Goal: Transaction & Acquisition: Purchase product/service

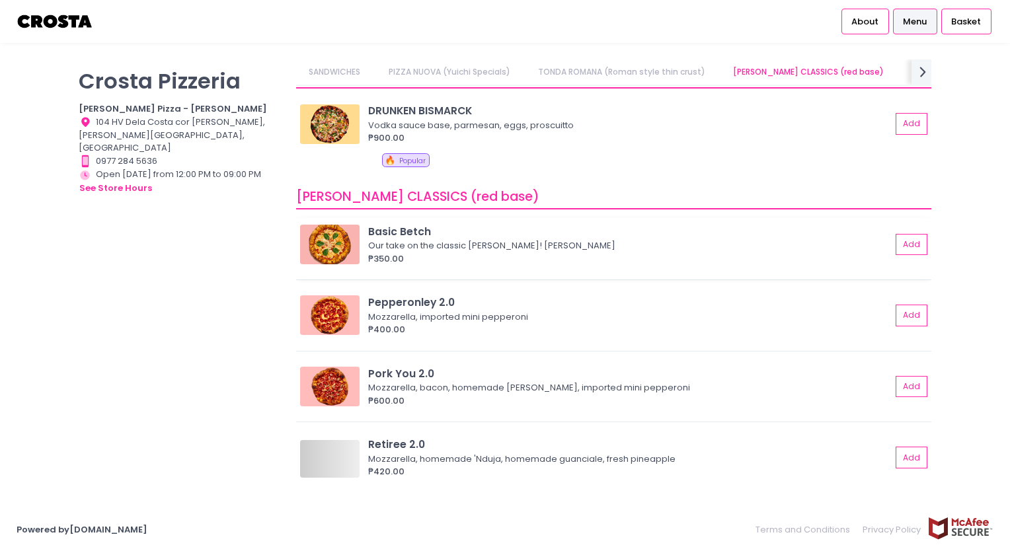
scroll to position [0, 100]
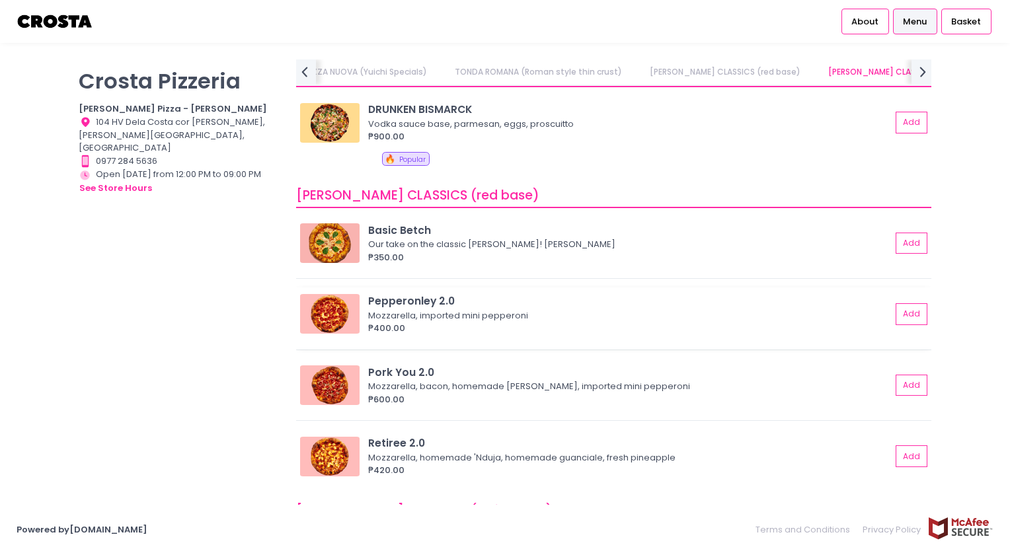
click at [500, 295] on div "Pepperonley 2.0" at bounding box center [629, 300] width 523 height 15
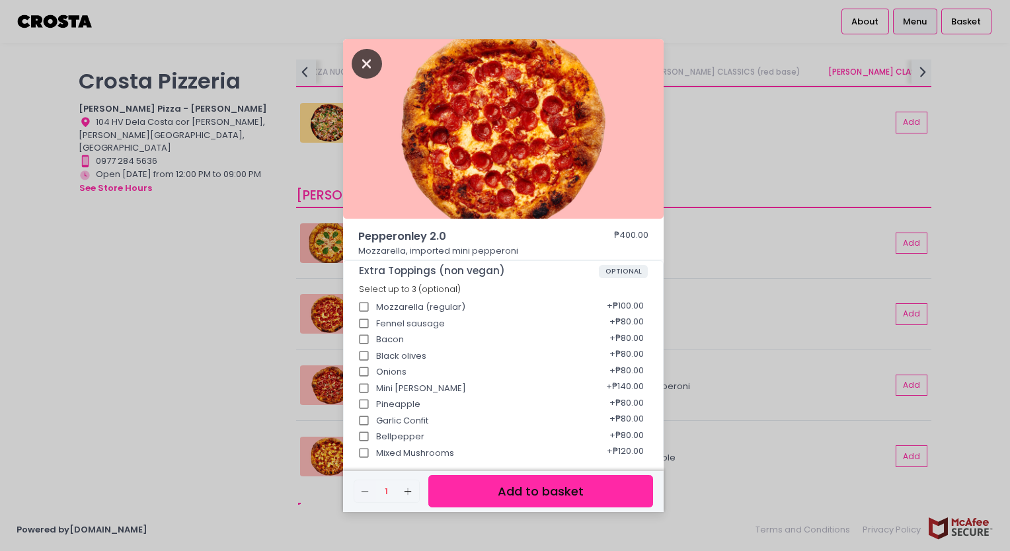
click at [365, 65] on icon "Close" at bounding box center [367, 64] width 30 height 30
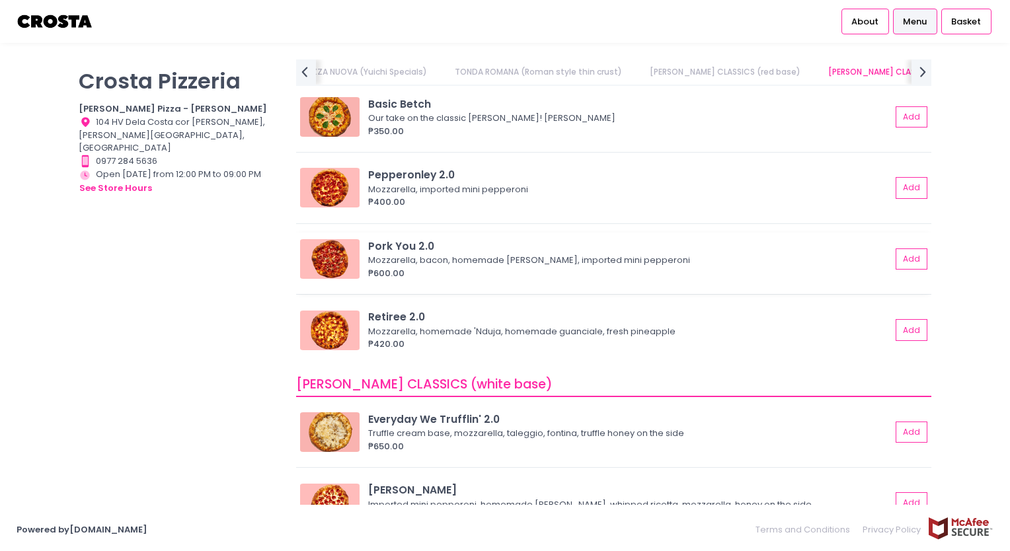
scroll to position [595, 0]
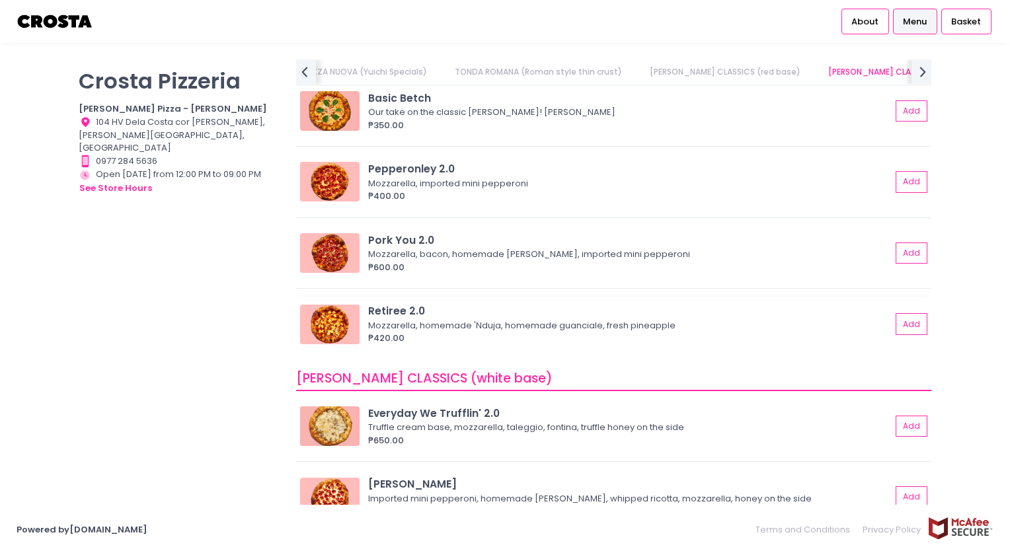
click at [518, 319] on div "Mozzarella, homemade 'Nduja, homemade guanciale, fresh pineapple" at bounding box center [627, 325] width 519 height 13
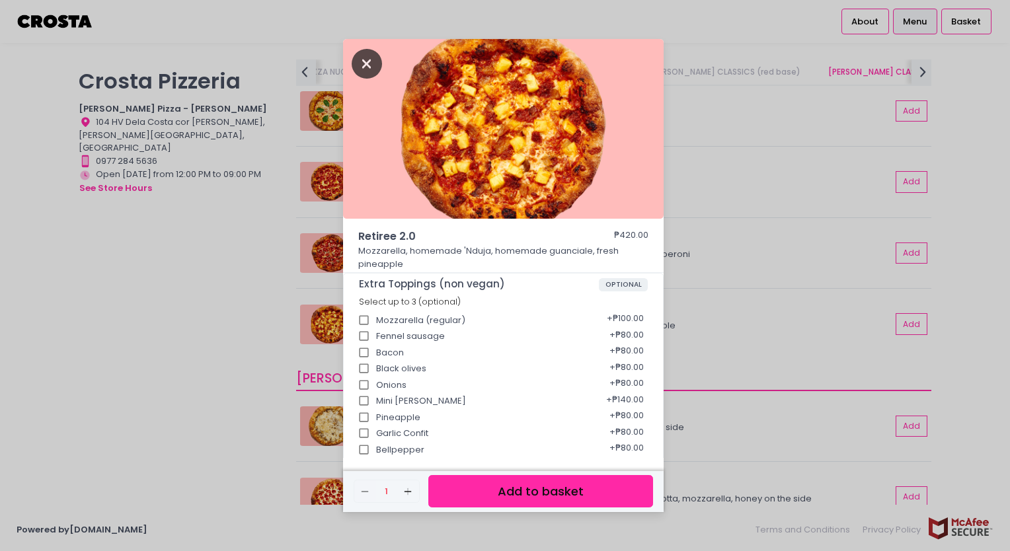
click at [362, 56] on icon "Close" at bounding box center [367, 64] width 30 height 30
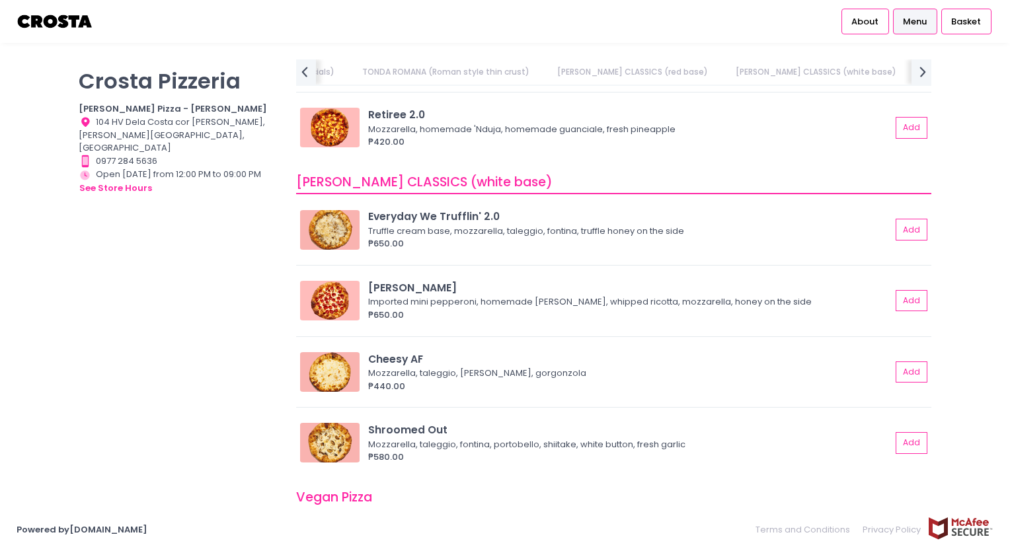
scroll to position [859, 0]
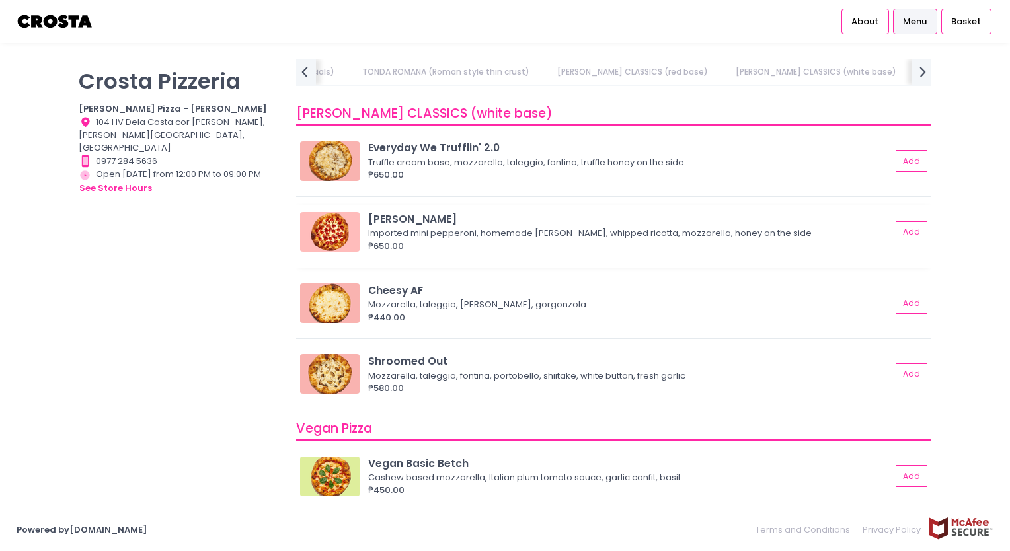
click at [527, 214] on div "[PERSON_NAME]" at bounding box center [629, 219] width 523 height 15
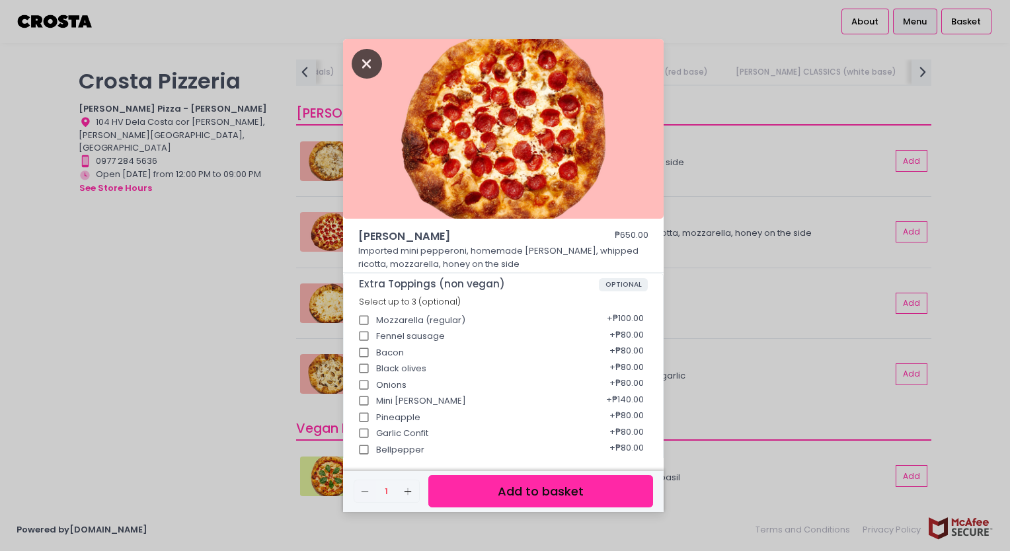
click at [368, 62] on icon "Close" at bounding box center [367, 64] width 30 height 30
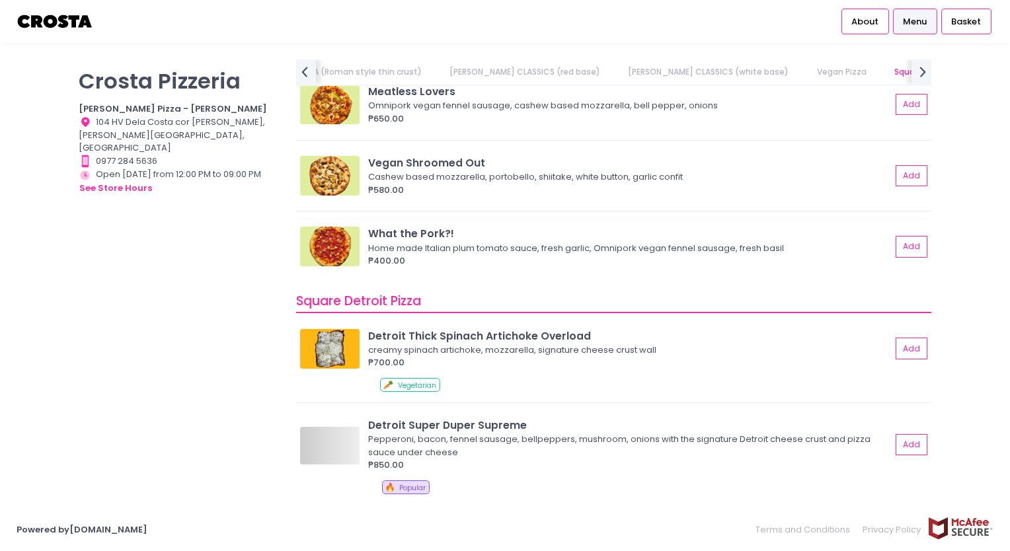
scroll to position [1454, 0]
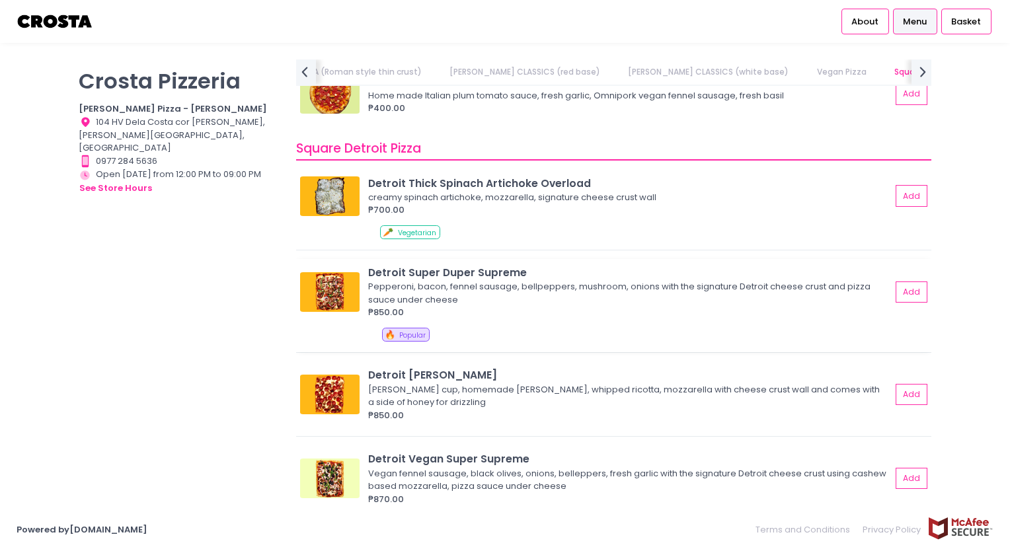
click at [506, 275] on div "Detroit Super Duper Supreme" at bounding box center [629, 272] width 523 height 15
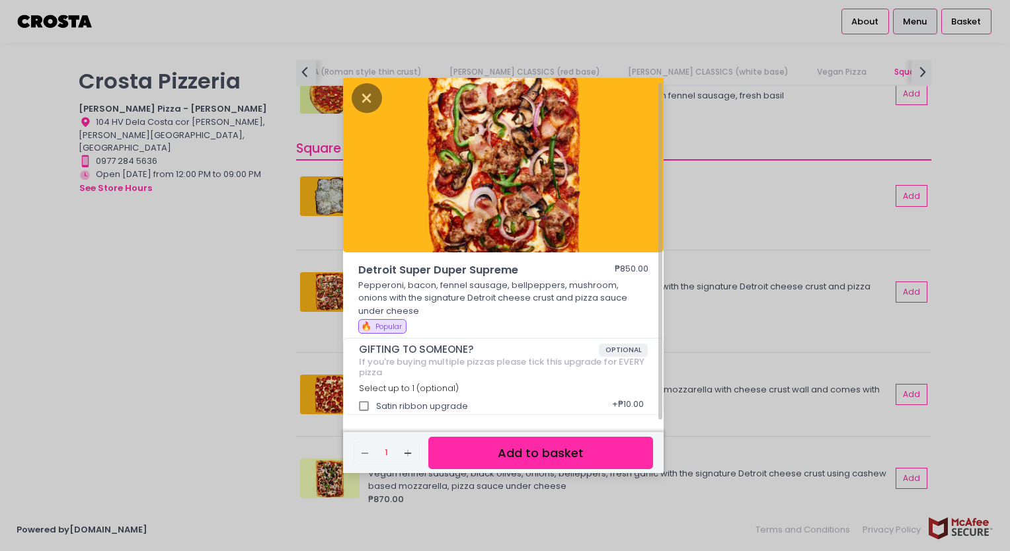
scroll to position [0, 0]
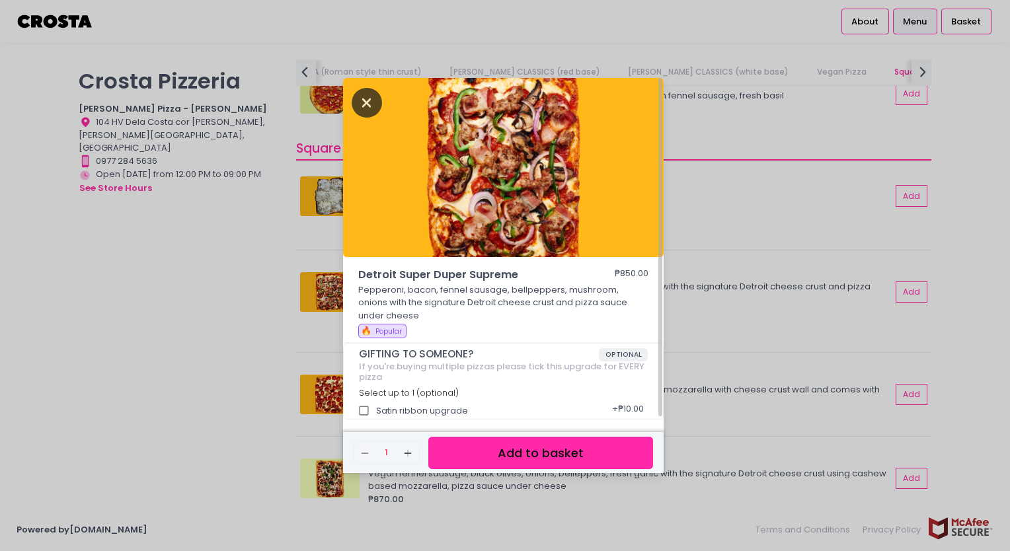
click at [368, 107] on icon "Close" at bounding box center [367, 103] width 30 height 30
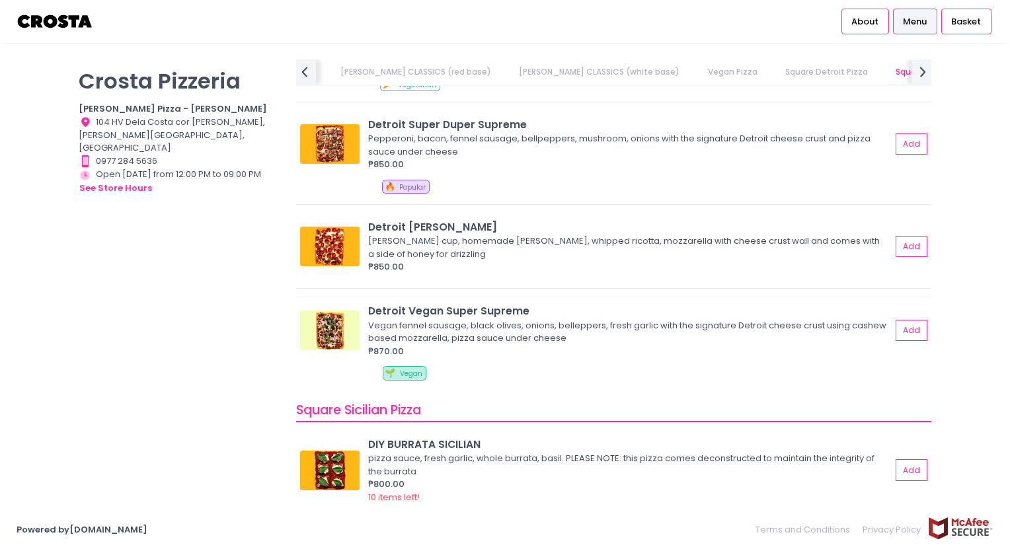
scroll to position [1520, 0]
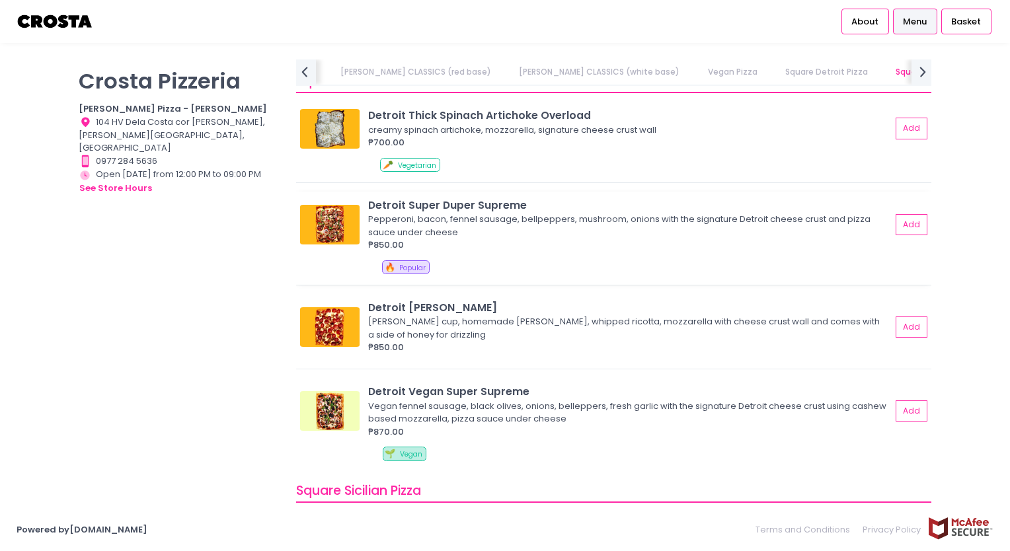
click at [655, 215] on div "Pepperoni, bacon, fennel sausage, bellpeppers, mushroom, onions with the signat…" at bounding box center [627, 226] width 519 height 26
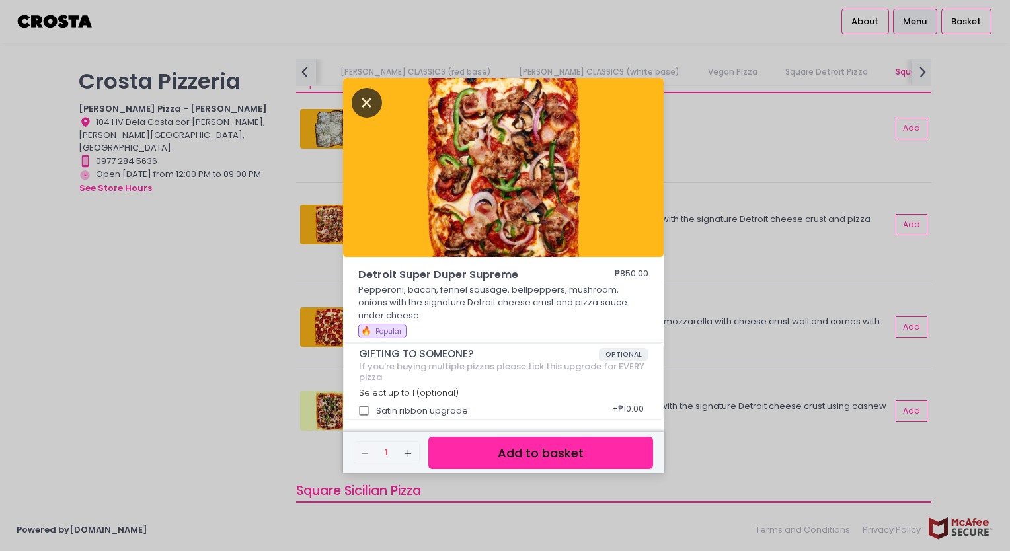
click at [368, 102] on icon "Close" at bounding box center [367, 103] width 30 height 30
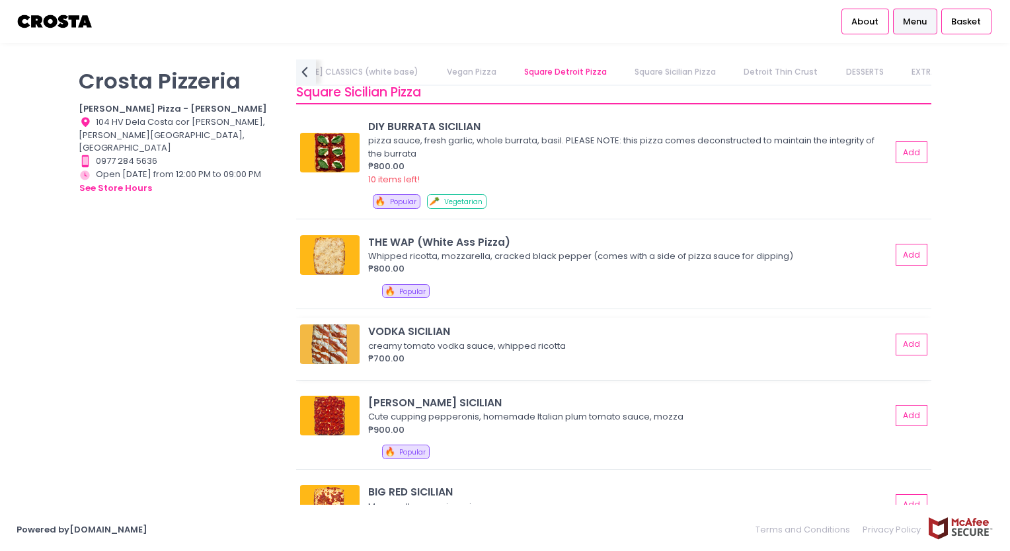
scroll to position [1510, 0]
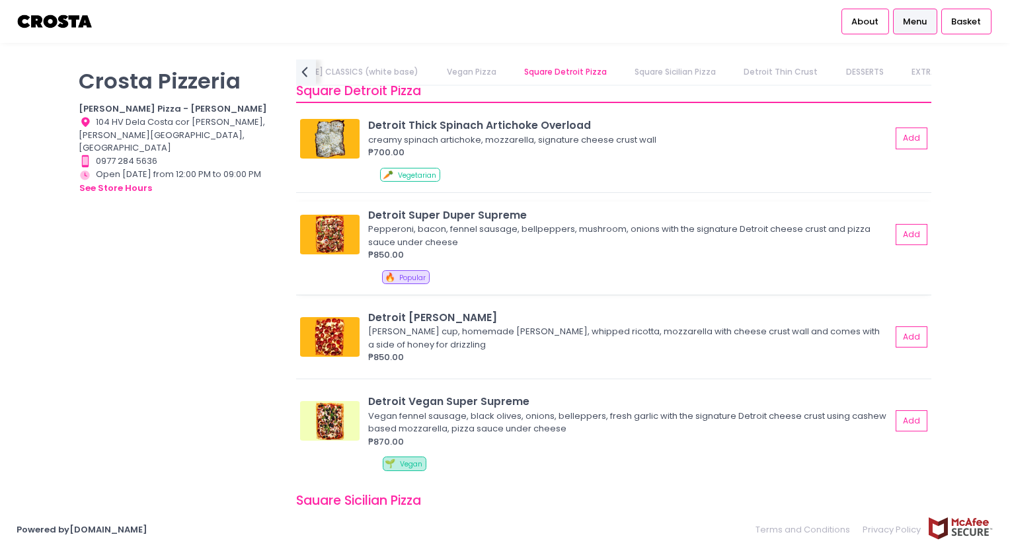
click at [449, 223] on div "Pepperoni, bacon, fennel sausage, bellpeppers, mushroom, onions with the signat…" at bounding box center [627, 236] width 519 height 26
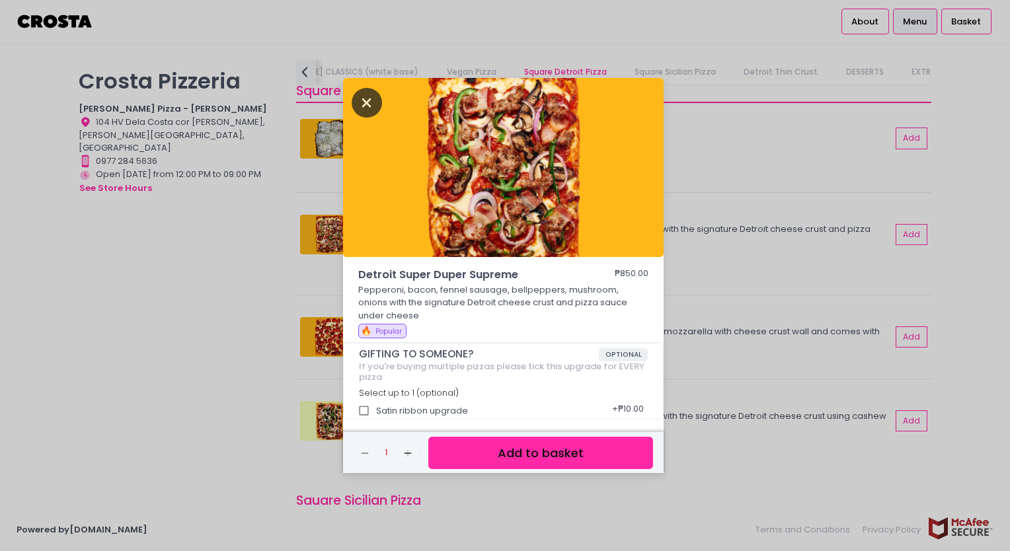
click at [376, 105] on icon "Close" at bounding box center [367, 103] width 30 height 30
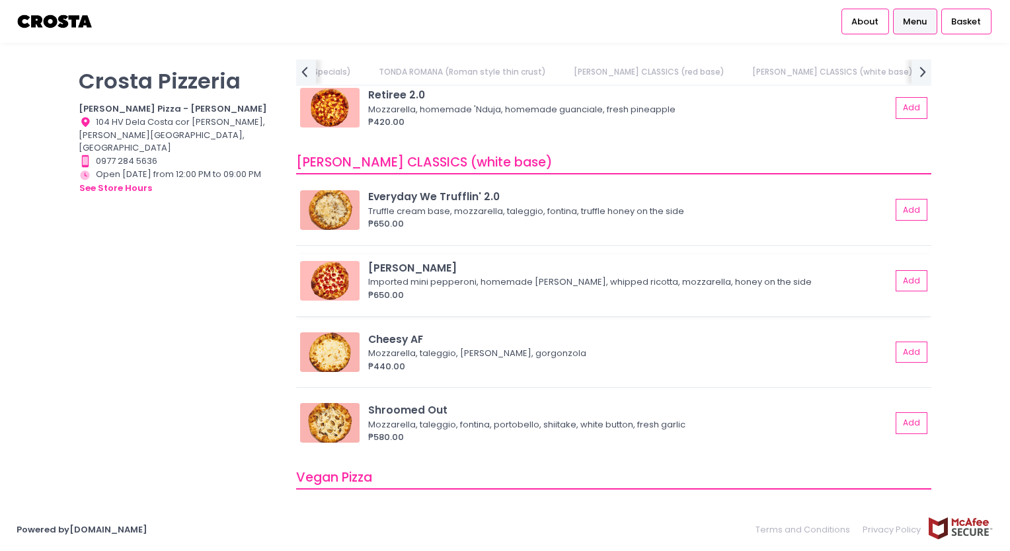
scroll to position [783, 0]
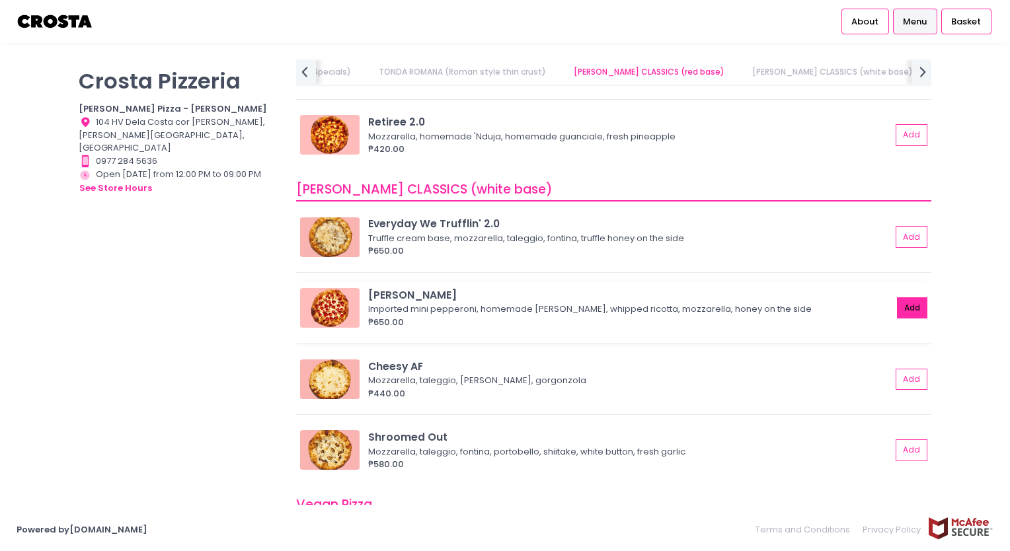
click at [915, 309] on button "Add" at bounding box center [912, 308] width 30 height 22
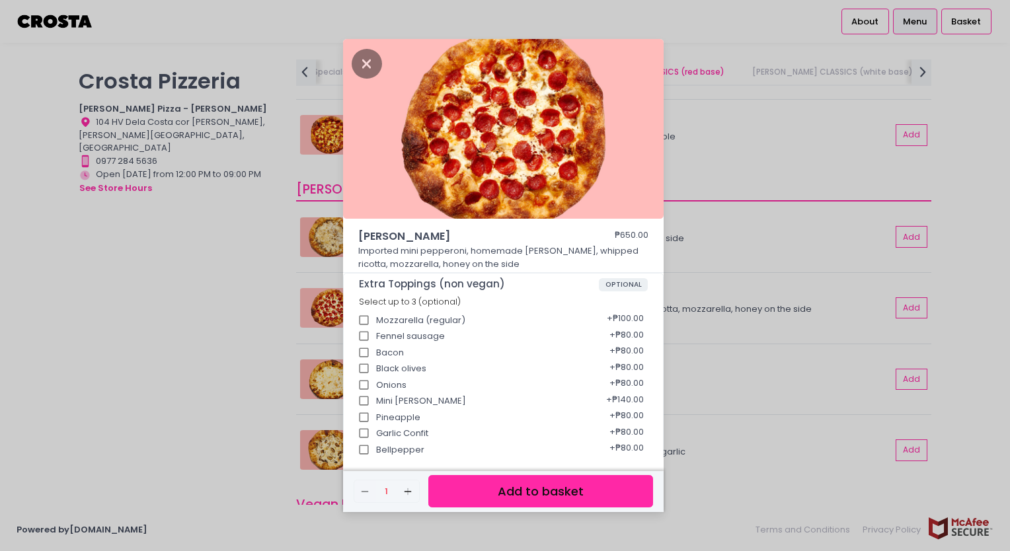
scroll to position [167, 0]
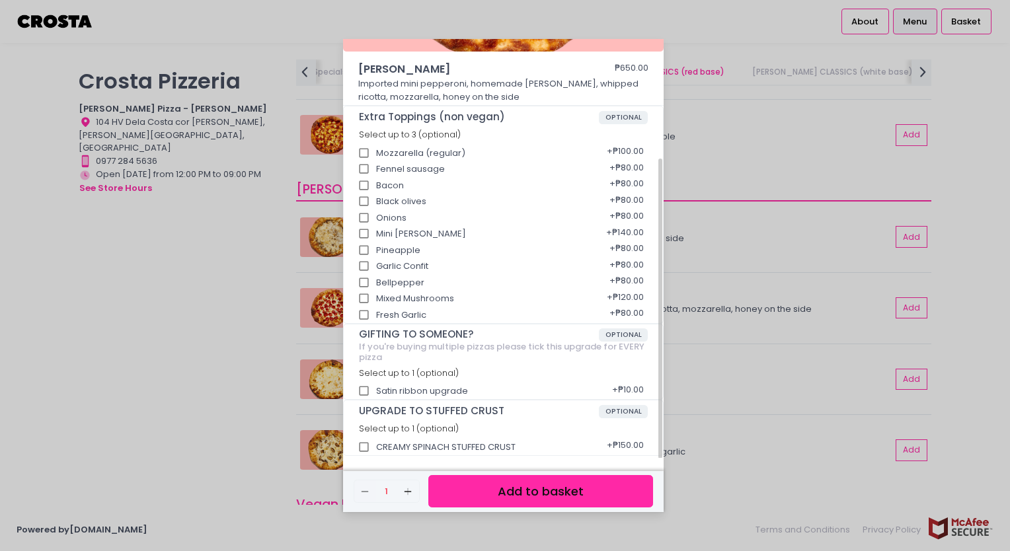
click at [432, 450] on div "UPGRADE TO STUFFED CRUST OPTIONAL Select up to 1 (optional) CREAMY SPINACH STUF…" at bounding box center [503, 428] width 319 height 54
click at [368, 446] on input "CREAMY SPINACH STUFFED CRUST" at bounding box center [364, 447] width 25 height 25
checkbox input "true"
click at [532, 496] on button "Add to basket" at bounding box center [540, 491] width 225 height 32
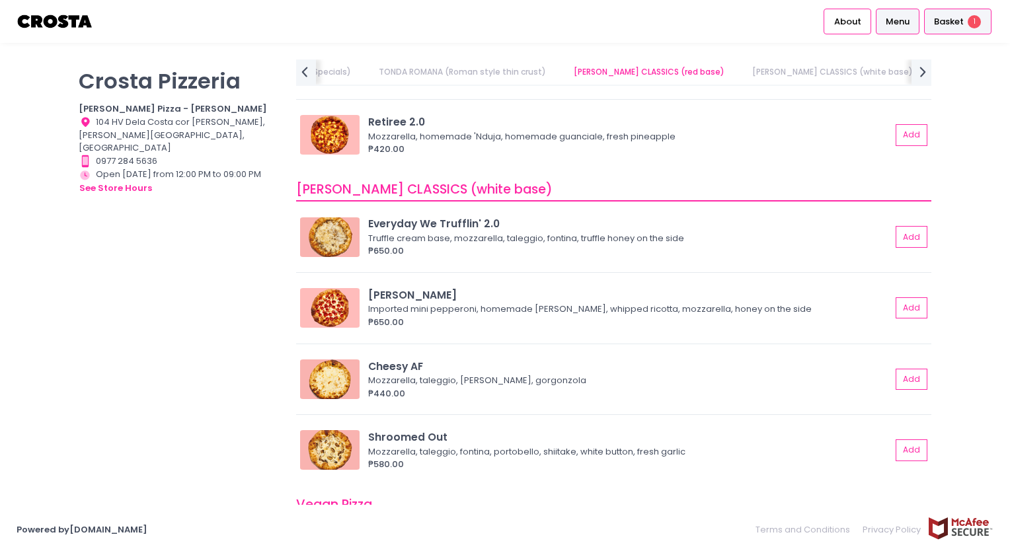
click at [960, 28] on span "Basket" at bounding box center [949, 21] width 30 height 13
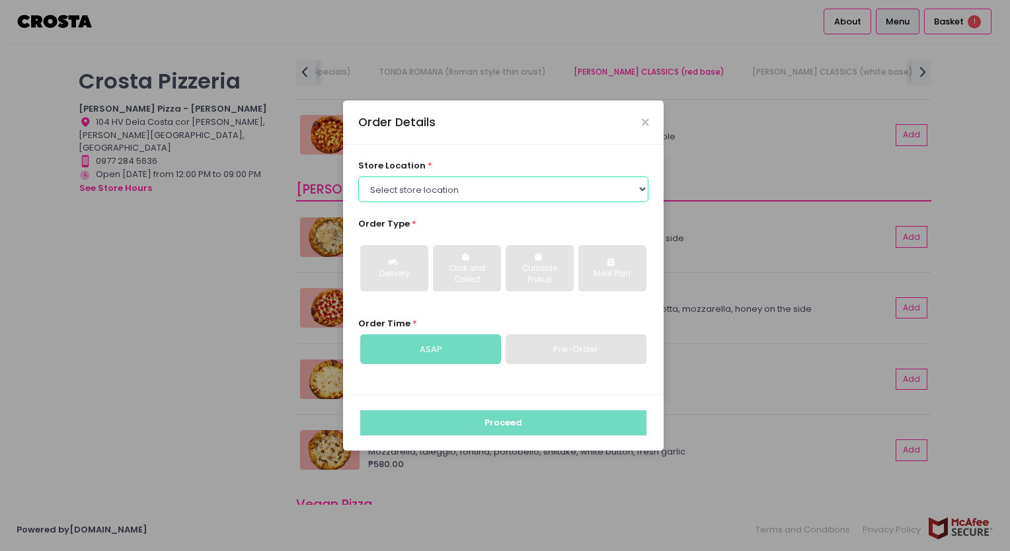
click at [629, 194] on select "Select store location [PERSON_NAME] Pizza - [PERSON_NAME] Pizza - [GEOGRAPHIC_D…" at bounding box center [503, 188] width 291 height 25
select select "5fabb2e53664a8677beaeb89"
click at [358, 176] on select "Select store location [PERSON_NAME] Pizza - [PERSON_NAME] Pizza - [GEOGRAPHIC_D…" at bounding box center [503, 188] width 291 height 25
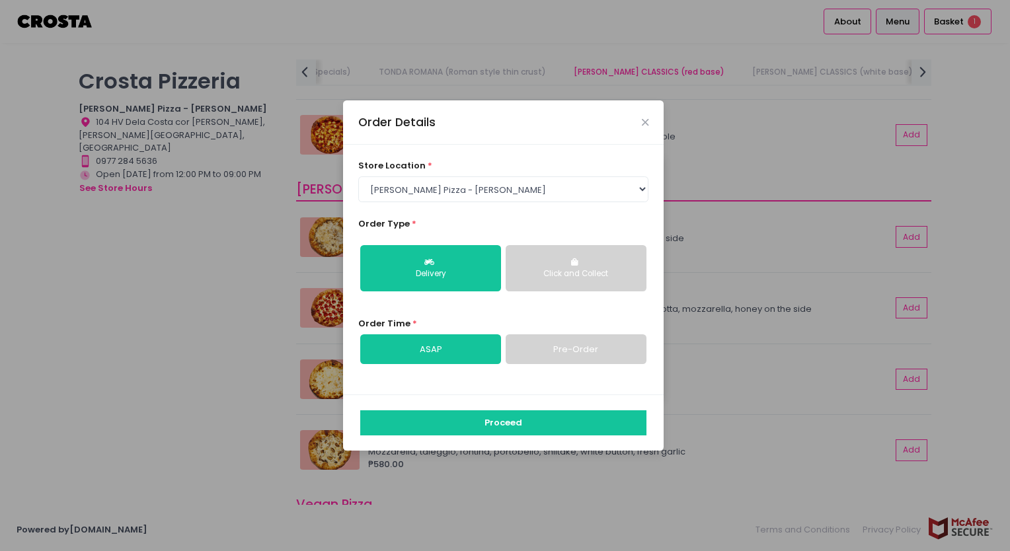
click at [624, 280] on button "Click and Collect" at bounding box center [576, 268] width 141 height 46
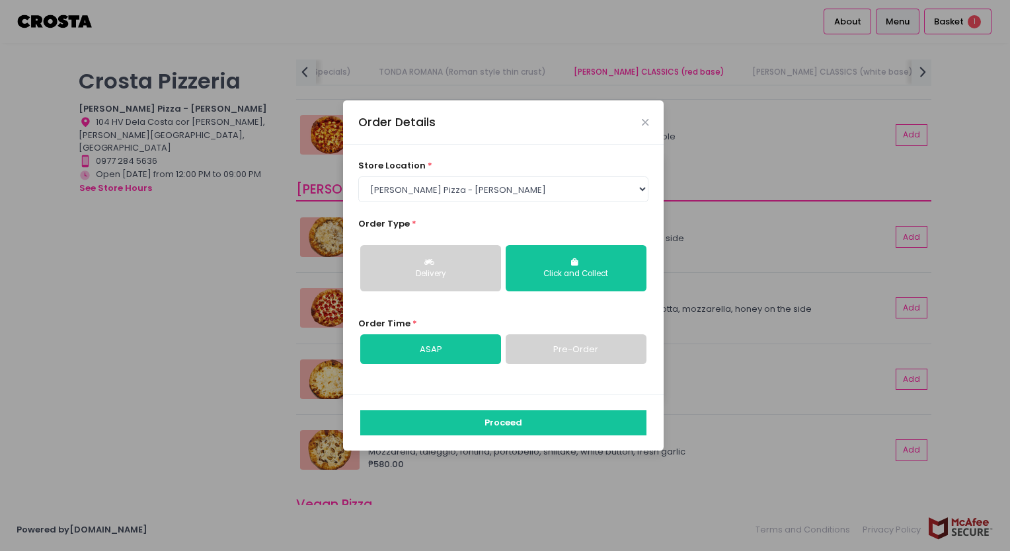
click at [584, 344] on link "Pre-Order" at bounding box center [576, 349] width 141 height 30
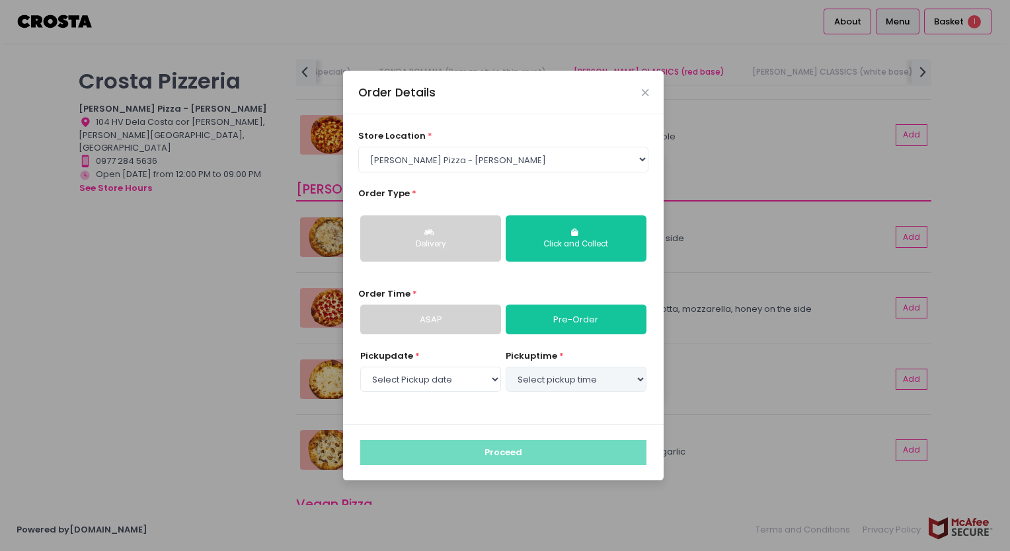
select select "[DATE]"
click at [496, 382] on select "Select Pickup date [DATE] [DATE] [DATE]" at bounding box center [430, 379] width 141 height 25
click at [572, 422] on div "store location * Select store location [PERSON_NAME] Pizza - [PERSON_NAME] Pizz…" at bounding box center [503, 269] width 321 height 310
click at [611, 386] on select "Select pickup time 02:00 PM - 02:30 PM 02:30 PM - 03:00 PM 03:00 PM - 03:30 PM …" at bounding box center [576, 379] width 141 height 25
click at [506, 367] on select "Select pickup time 02:00 PM - 02:30 PM 02:30 PM - 03:00 PM 03:00 PM - 03:30 PM …" at bounding box center [576, 379] width 141 height 25
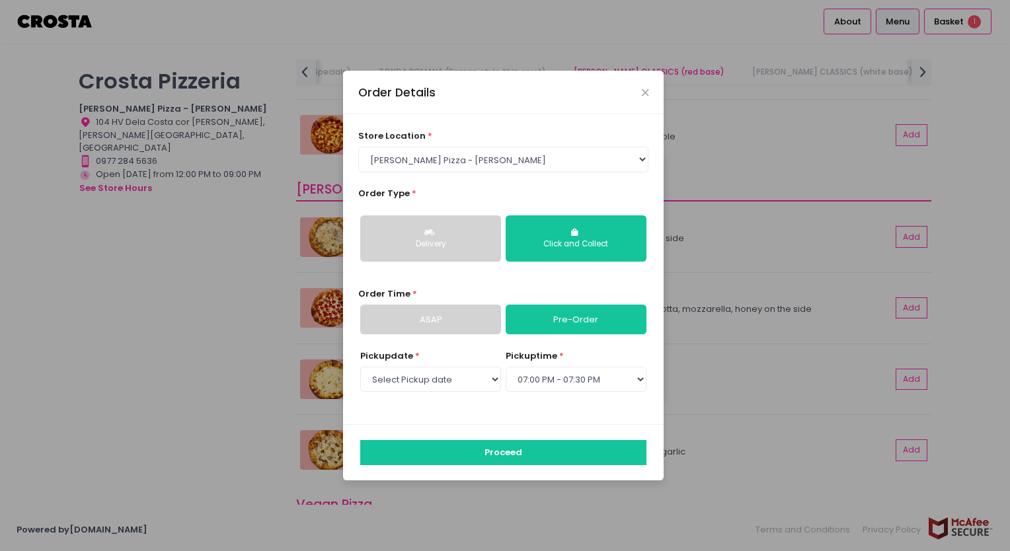
click at [589, 344] on div "store location * Select store location [PERSON_NAME] Pizza - [PERSON_NAME] Pizz…" at bounding box center [503, 269] width 321 height 310
click at [627, 377] on select "Select pickup time 02:00 PM - 02:30 PM 02:30 PM - 03:00 PM 03:00 PM - 03:30 PM …" at bounding box center [576, 379] width 141 height 25
select select "18:30"
click at [506, 367] on select "Select pickup time 02:00 PM - 02:30 PM 02:30 PM - 03:00 PM 03:00 PM - 03:30 PM …" at bounding box center [576, 379] width 141 height 25
click at [598, 407] on div "Pickup date * Select Pickup date [DATE] [DATE] [DATE] pickup time * Select pick…" at bounding box center [503, 379] width 291 height 59
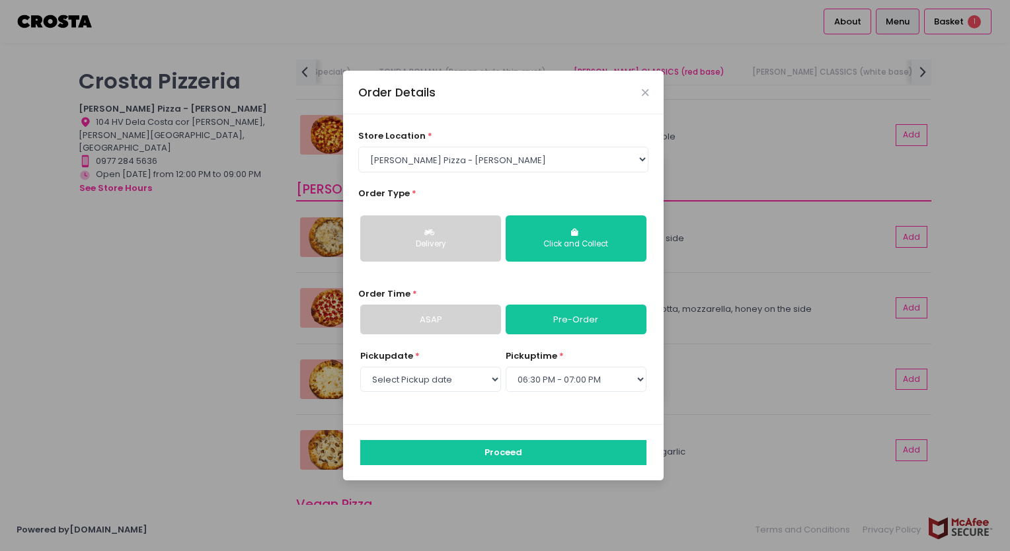
click at [642, 87] on div "Order Details" at bounding box center [503, 93] width 321 height 44
click at [643, 91] on icon "Close" at bounding box center [645, 93] width 7 height 10
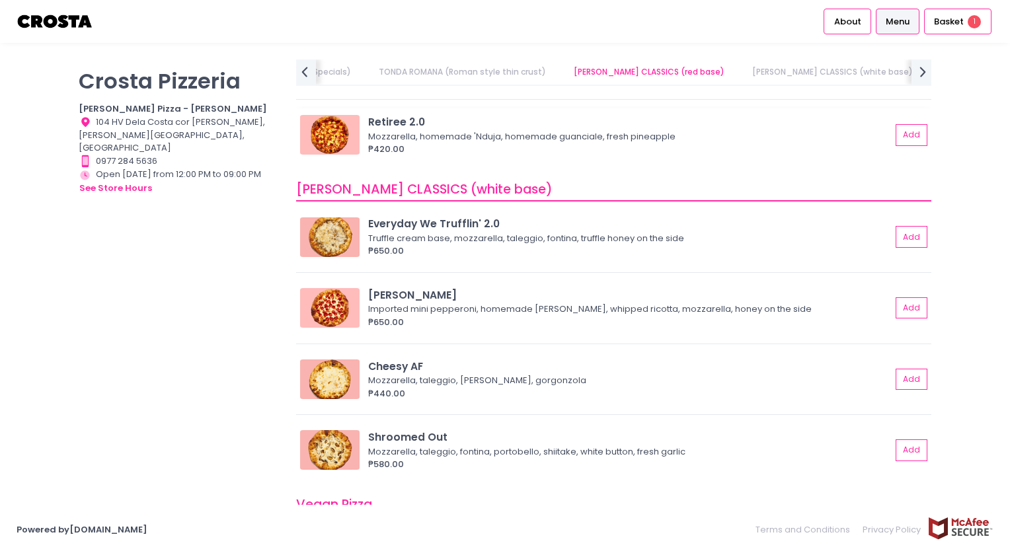
click at [731, 123] on div "Retiree 2.0" at bounding box center [629, 121] width 523 height 15
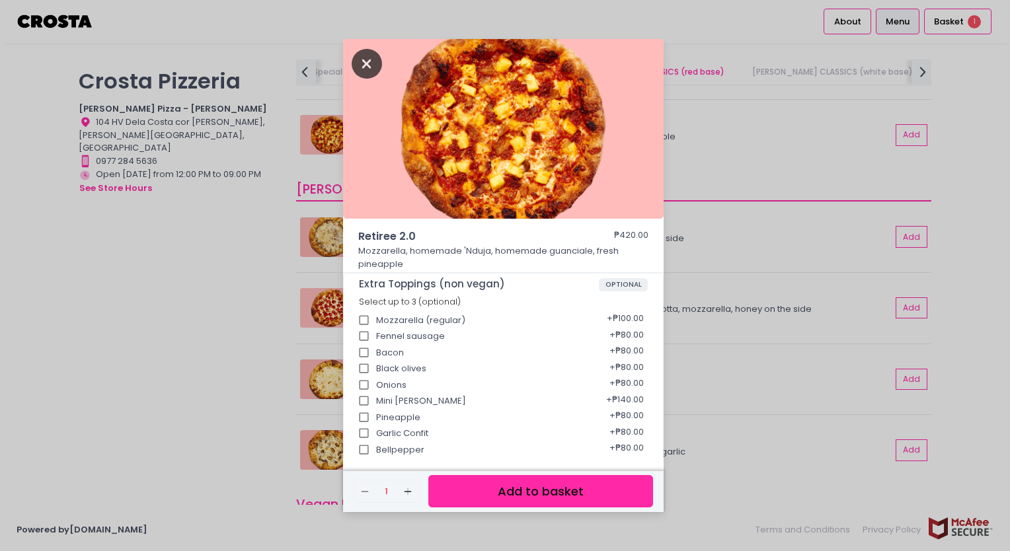
click at [379, 68] on icon "Close" at bounding box center [367, 64] width 30 height 30
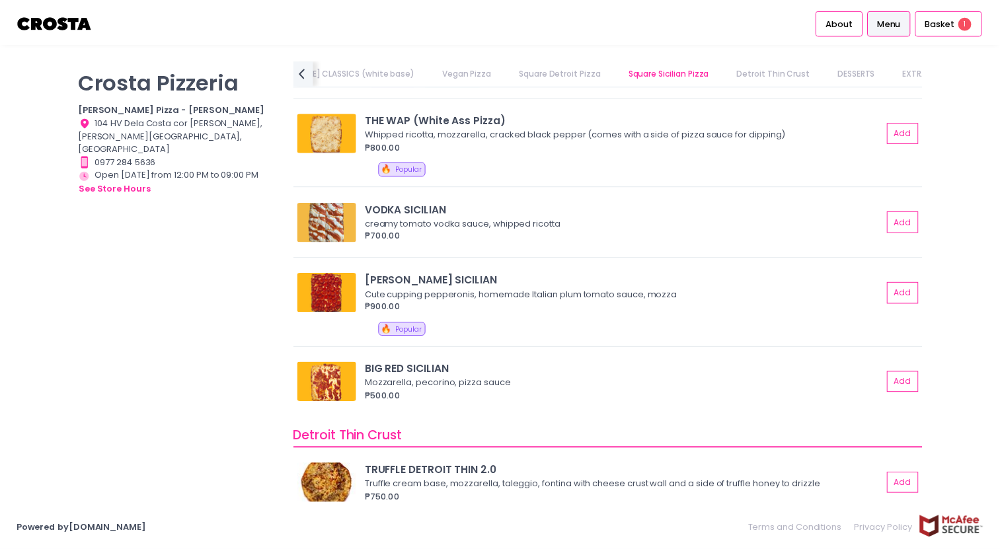
scroll to position [2039, 0]
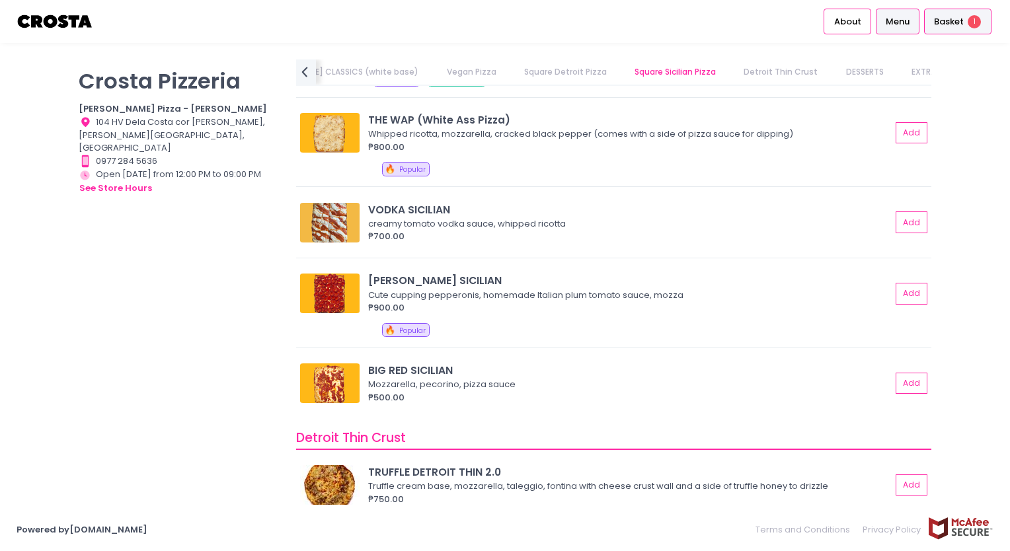
click at [978, 24] on span "1" at bounding box center [974, 21] width 13 height 13
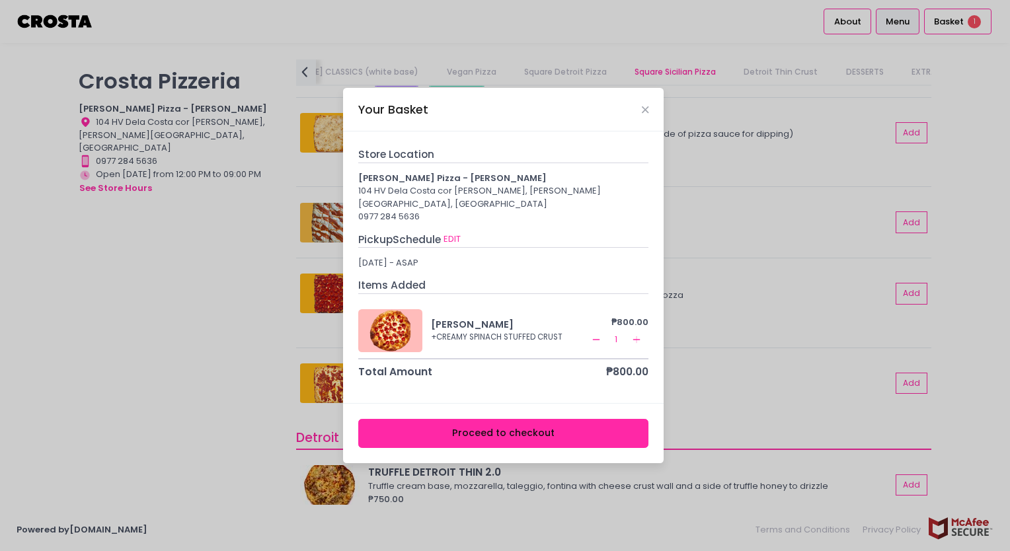
click at [542, 430] on button "Proceed to checkout" at bounding box center [503, 434] width 291 height 30
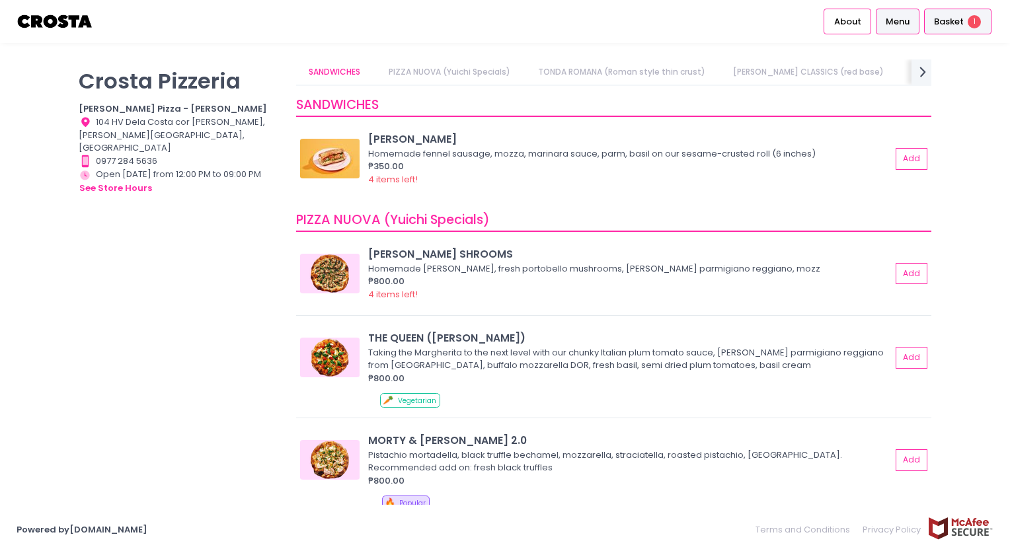
click at [973, 25] on span "1" at bounding box center [974, 21] width 13 height 13
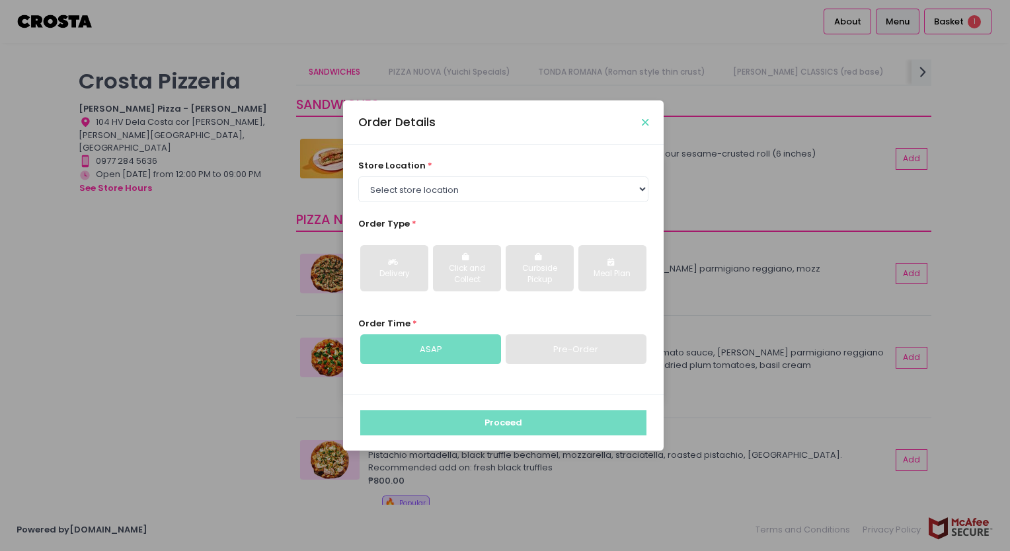
click at [642, 123] on icon "Close" at bounding box center [645, 123] width 7 height 10
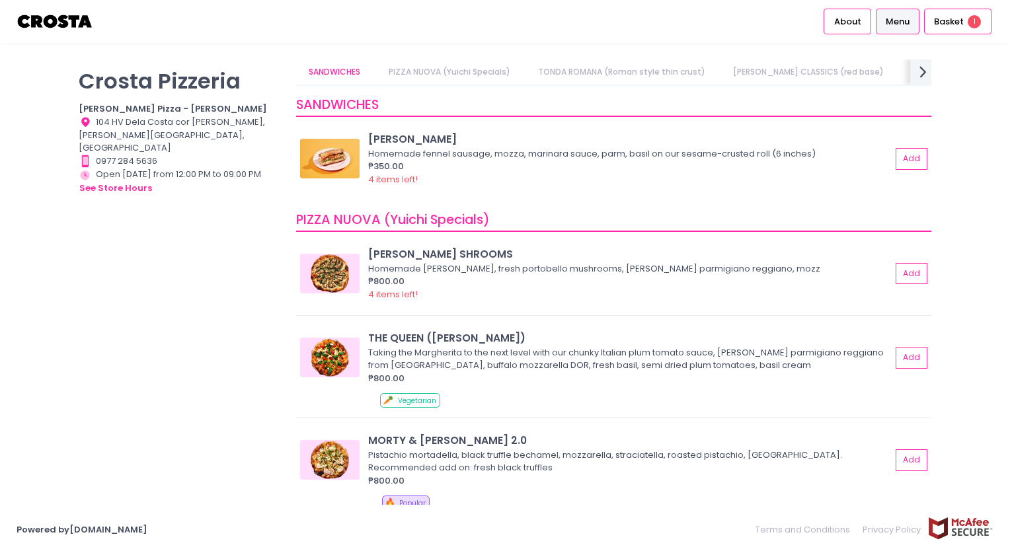
click at [924, 72] on icon at bounding box center [922, 71] width 7 height 11
